Goal: Information Seeking & Learning: Learn about a topic

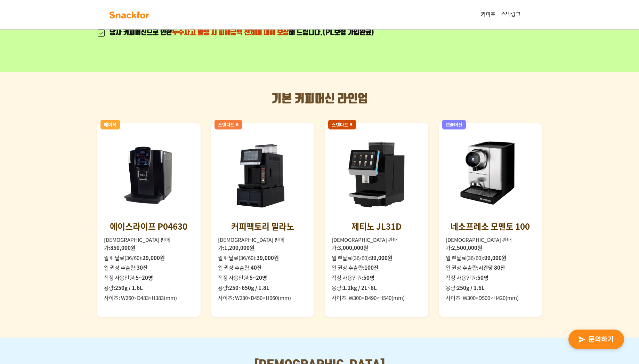
scroll to position [597, 0]
click at [142, 231] on div "에이스라이프 P04630" at bounding box center [149, 225] width 78 height 13
click at [146, 198] on img at bounding box center [149, 175] width 90 height 90
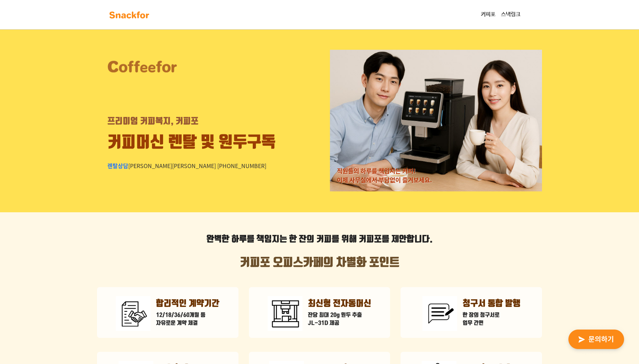
scroll to position [0, 0]
click at [484, 15] on link "커피포" at bounding box center [488, 15] width 20 height 14
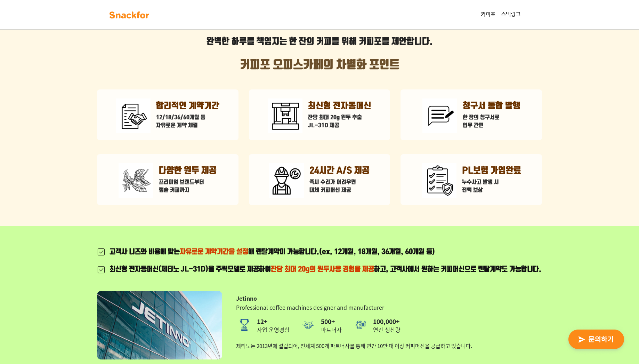
scroll to position [208, 0]
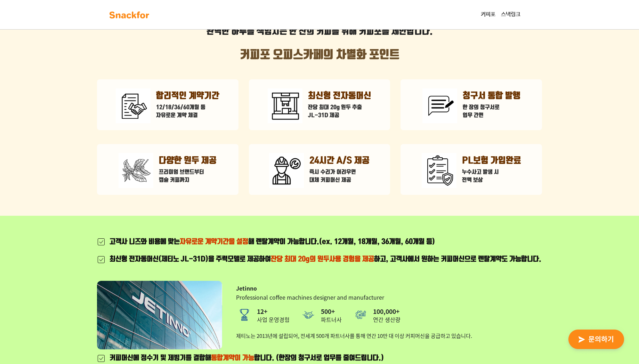
click at [180, 176] on p "프리미엄 브랜드부터 캡슐 커피까지" at bounding box center [188, 176] width 58 height 16
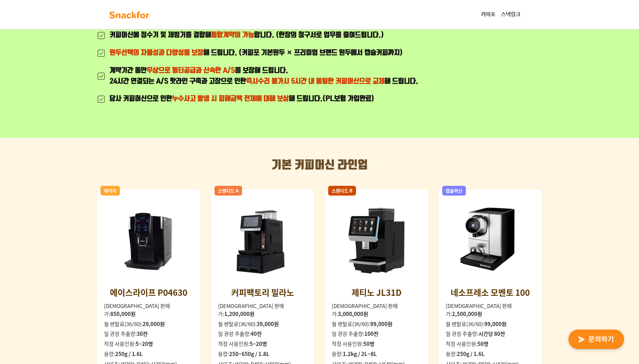
scroll to position [650, 0]
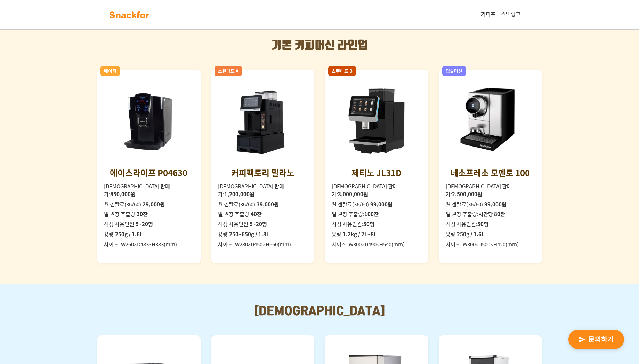
click at [143, 145] on img at bounding box center [149, 122] width 90 height 90
click at [137, 201] on li "월 렌탈료(36/60): 29,000원" at bounding box center [149, 204] width 90 height 8
click at [142, 150] on img at bounding box center [149, 122] width 90 height 90
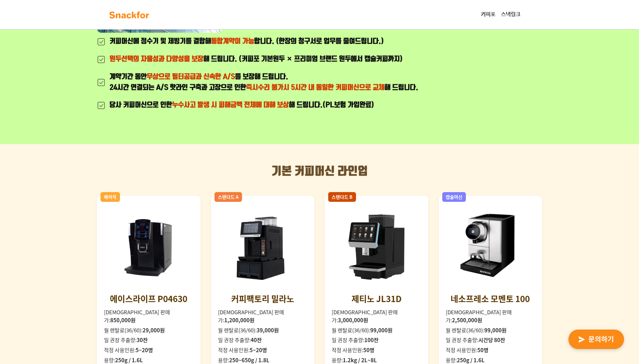
scroll to position [517, 0]
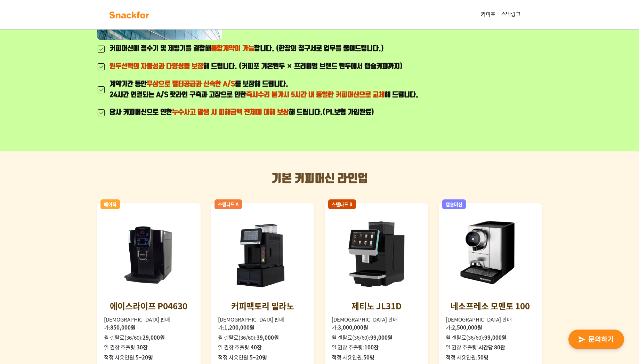
click at [148, 249] on img at bounding box center [149, 255] width 90 height 90
click at [152, 284] on img at bounding box center [149, 255] width 90 height 90
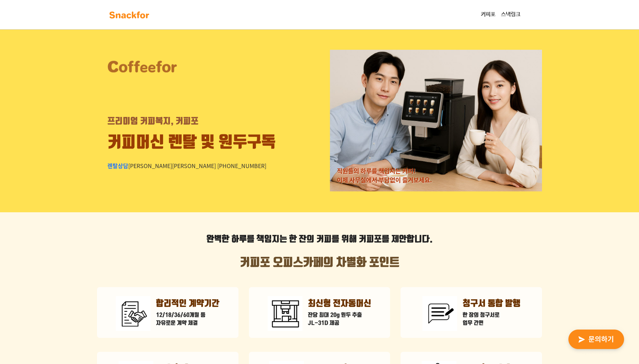
scroll to position [0, 0]
click at [512, 15] on link "스낵링크" at bounding box center [510, 15] width 25 height 14
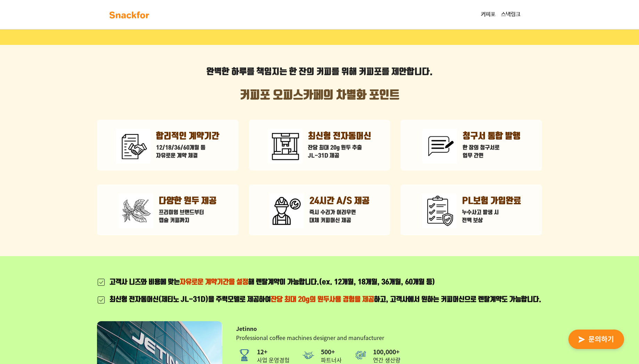
scroll to position [197, 0]
